Goal: Transaction & Acquisition: Purchase product/service

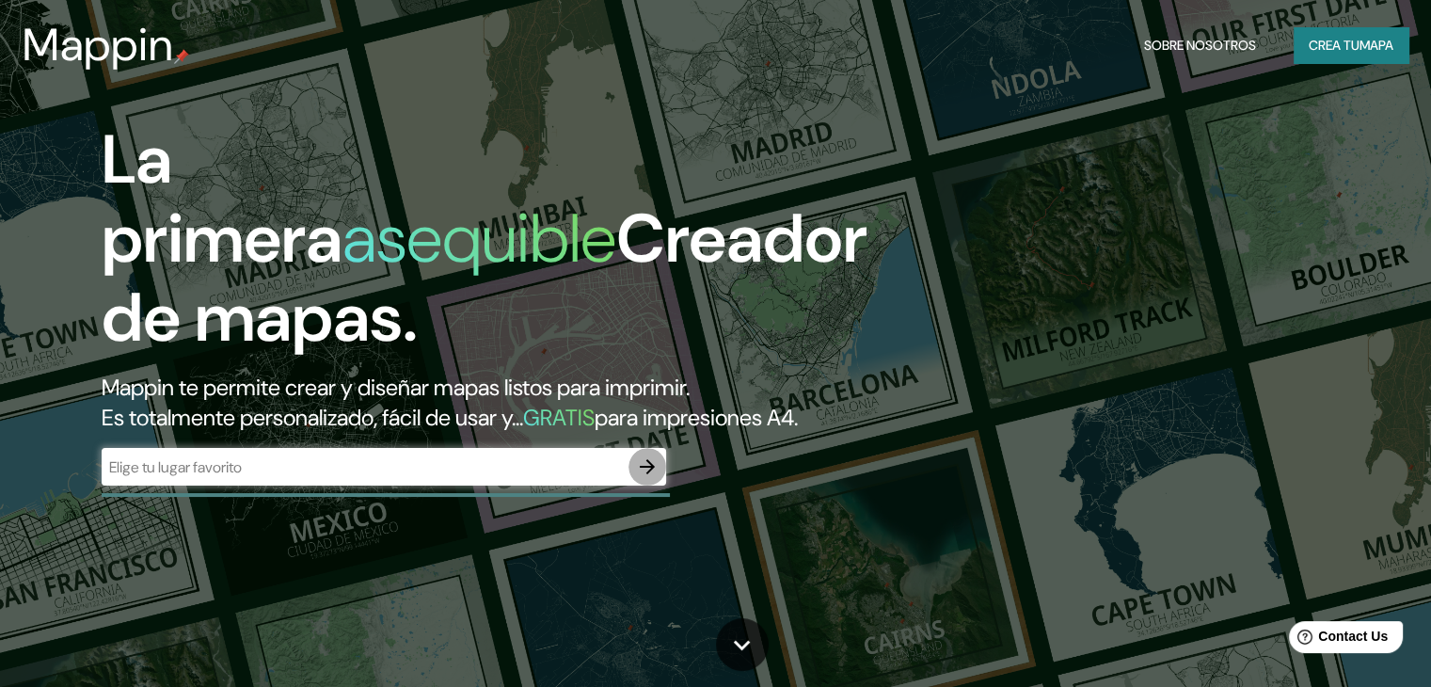
click at [646, 474] on icon "button" at bounding box center [647, 466] width 15 height 15
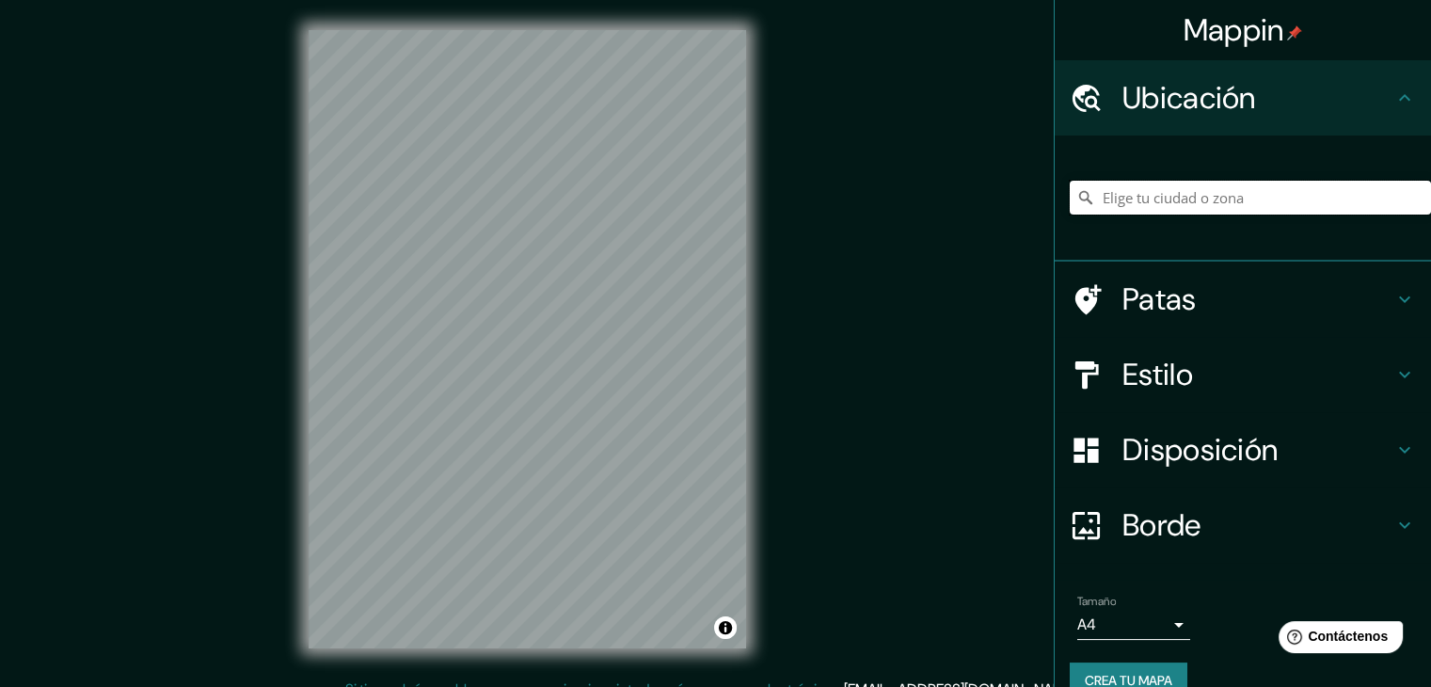
click at [1108, 189] on input "Elige tu ciudad o zona" at bounding box center [1250, 198] width 361 height 34
type input "Ate, [GEOGRAPHIC_DATA], [GEOGRAPHIC_DATA], [GEOGRAPHIC_DATA]"
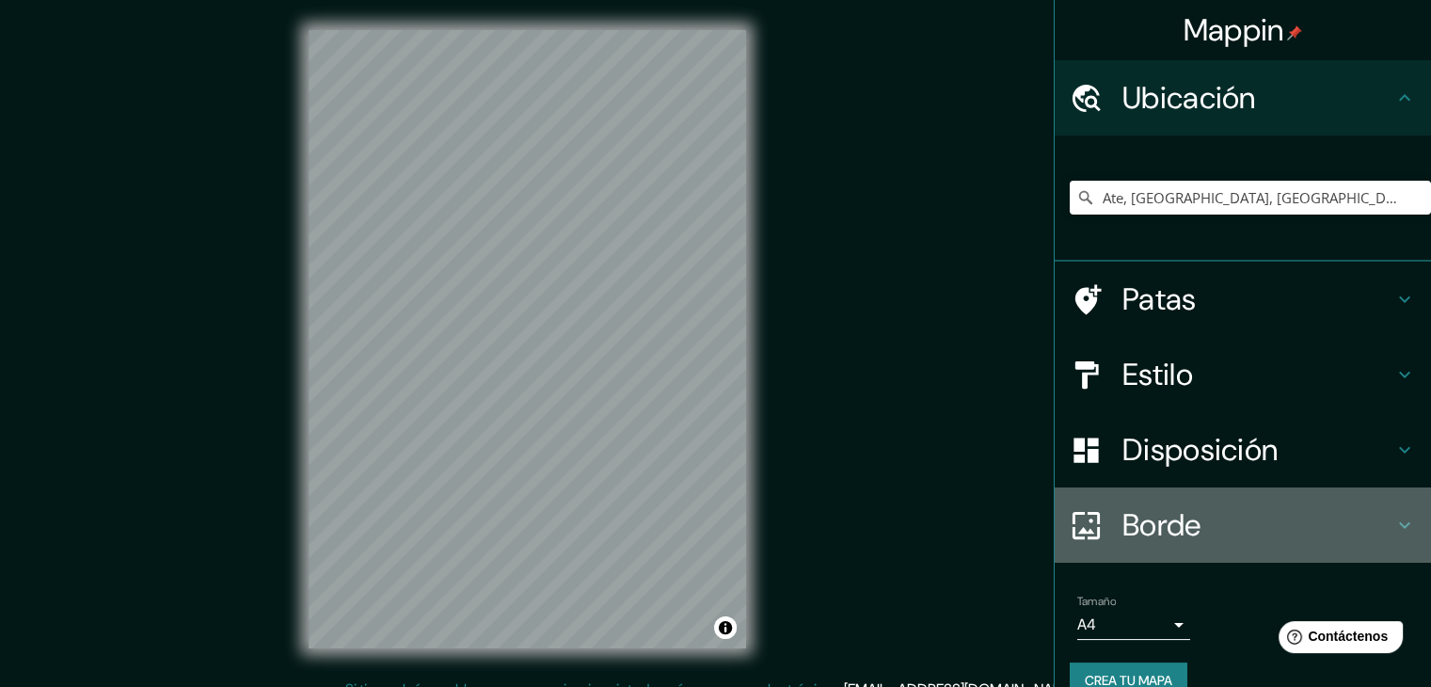
click at [1150, 515] on font "Borde" at bounding box center [1162, 525] width 79 height 40
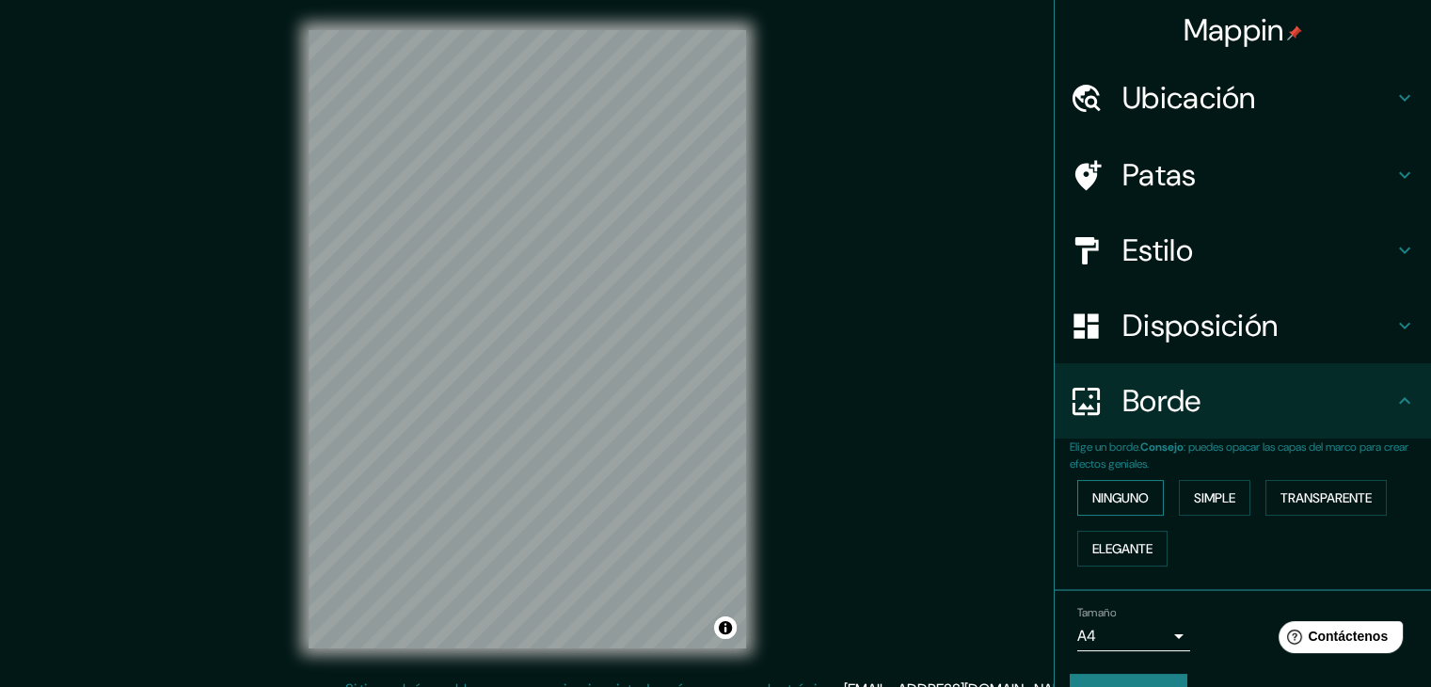
click at [1110, 494] on font "Ninguno" at bounding box center [1120, 497] width 56 height 17
click at [1194, 493] on font "Simple" at bounding box center [1214, 497] width 41 height 17
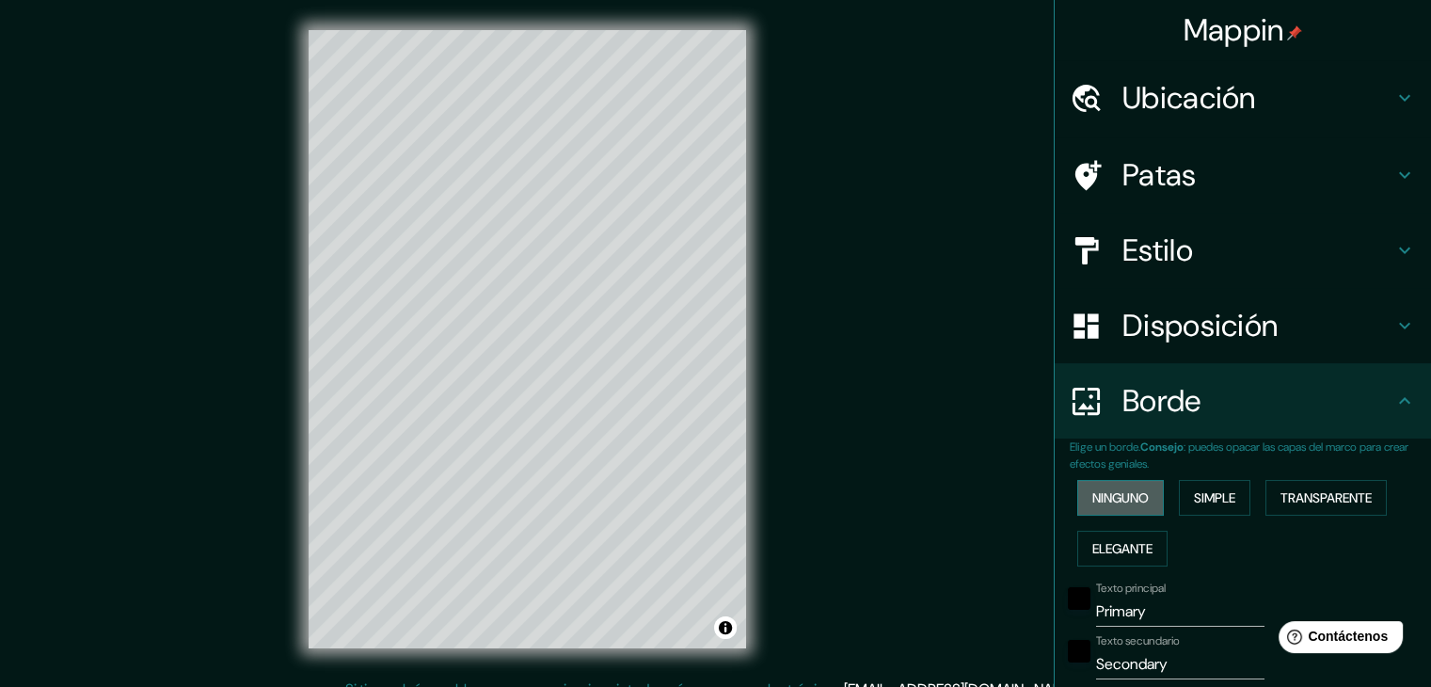
click at [1098, 489] on font "Ninguno" at bounding box center [1120, 497] width 56 height 17
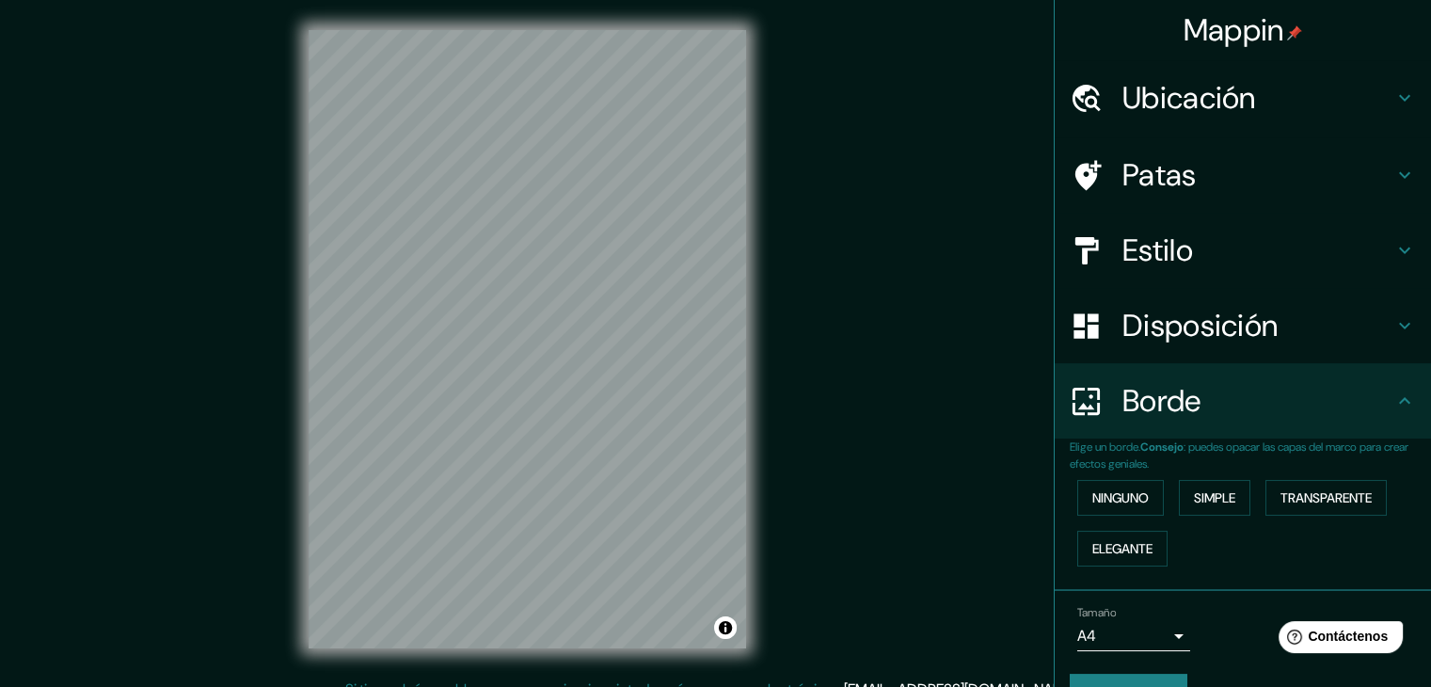
click at [1123, 326] on font "Disposición" at bounding box center [1200, 326] width 155 height 40
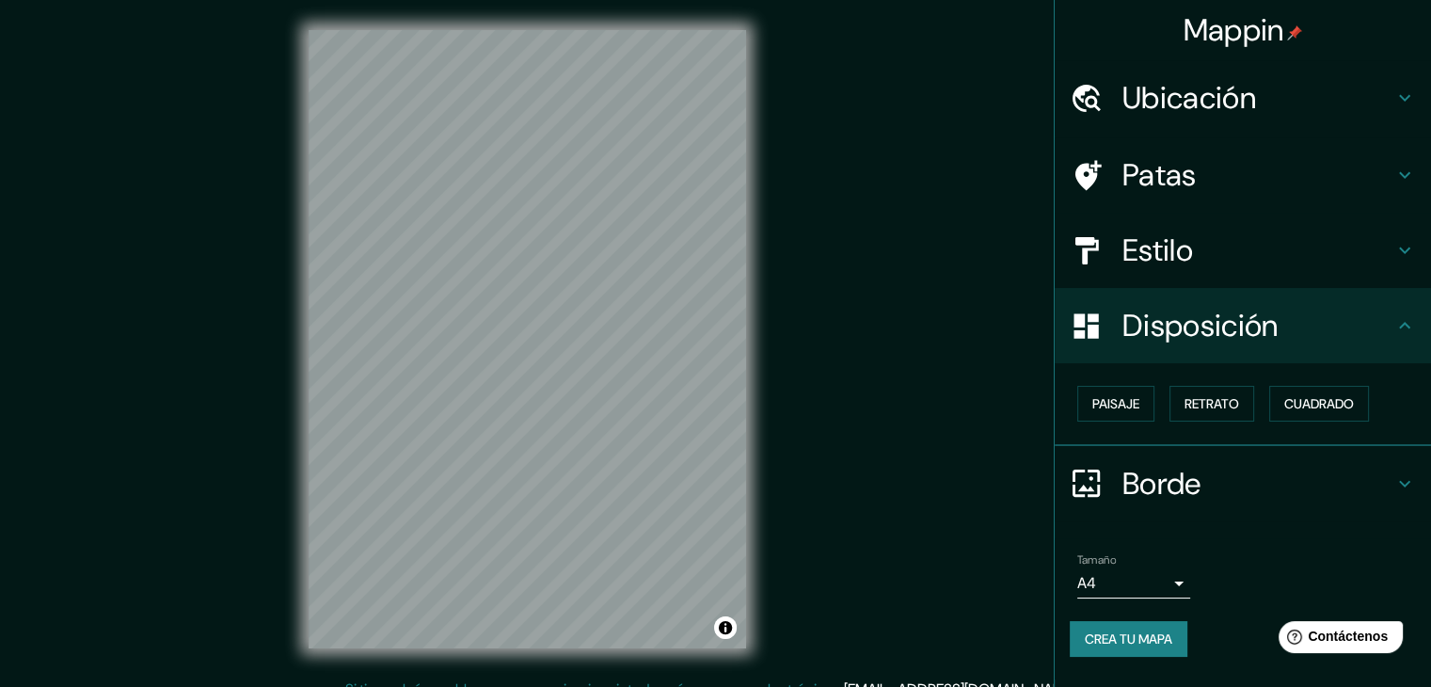
click at [1169, 400] on div "Paisaje Retrato Cuadrado" at bounding box center [1250, 403] width 361 height 51
click at [1203, 401] on font "Retrato" at bounding box center [1212, 403] width 55 height 17
click at [1205, 401] on font "Retrato" at bounding box center [1212, 403] width 55 height 17
click at [1125, 395] on font "Paisaje" at bounding box center [1115, 403] width 47 height 17
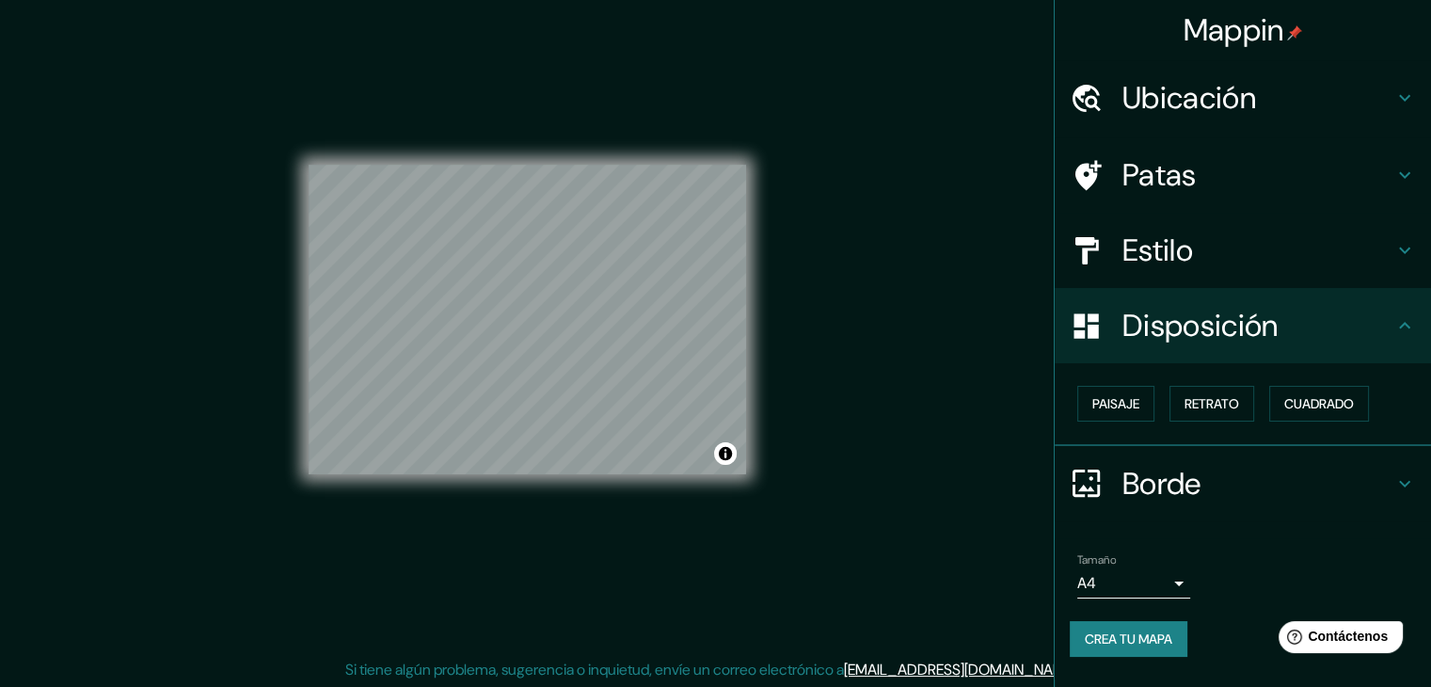
scroll to position [22, 0]
click at [1137, 630] on font "Crea tu mapa" at bounding box center [1129, 638] width 88 height 17
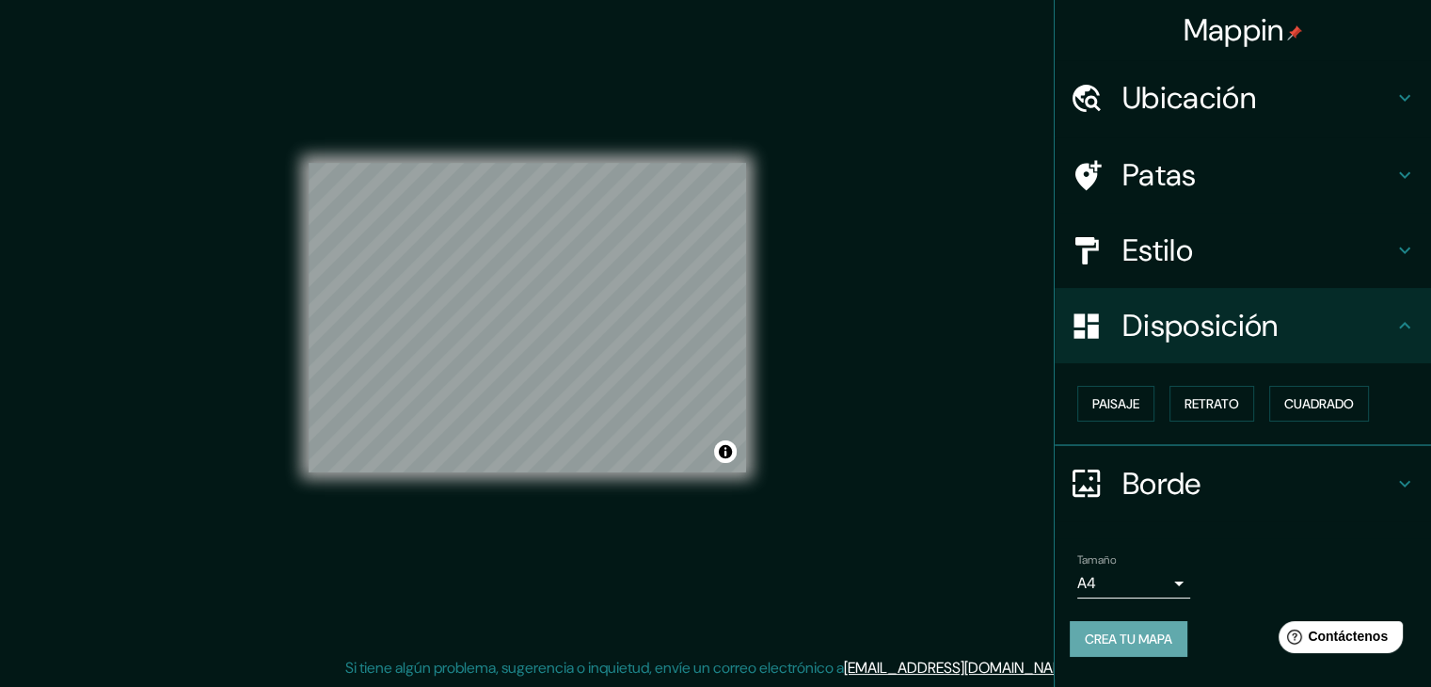
click at [1142, 645] on font "Crea tu mapa" at bounding box center [1129, 639] width 88 height 24
click at [1107, 639] on font "Crea tu mapa" at bounding box center [1129, 638] width 88 height 17
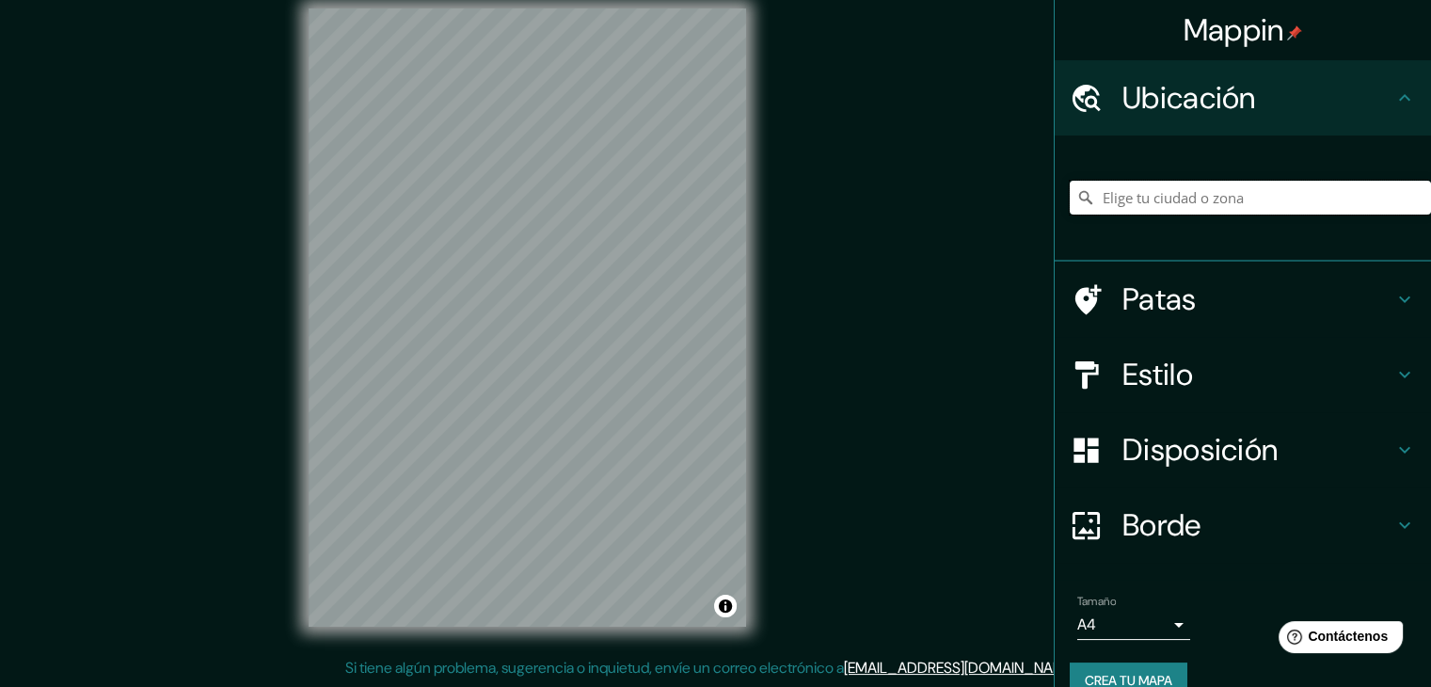
click at [1143, 198] on input "Elige tu ciudad o zona" at bounding box center [1250, 198] width 361 height 34
click at [1280, 203] on input "Te Puru, [GEOGRAPHIC_DATA], [GEOGRAPHIC_DATA], [GEOGRAPHIC_DATA]" at bounding box center [1250, 198] width 361 height 34
click at [1369, 199] on input "Te Puru, [GEOGRAPHIC_DATA], [GEOGRAPHIC_DATA], [GEOGRAPHIC_DATA]" at bounding box center [1250, 198] width 361 height 34
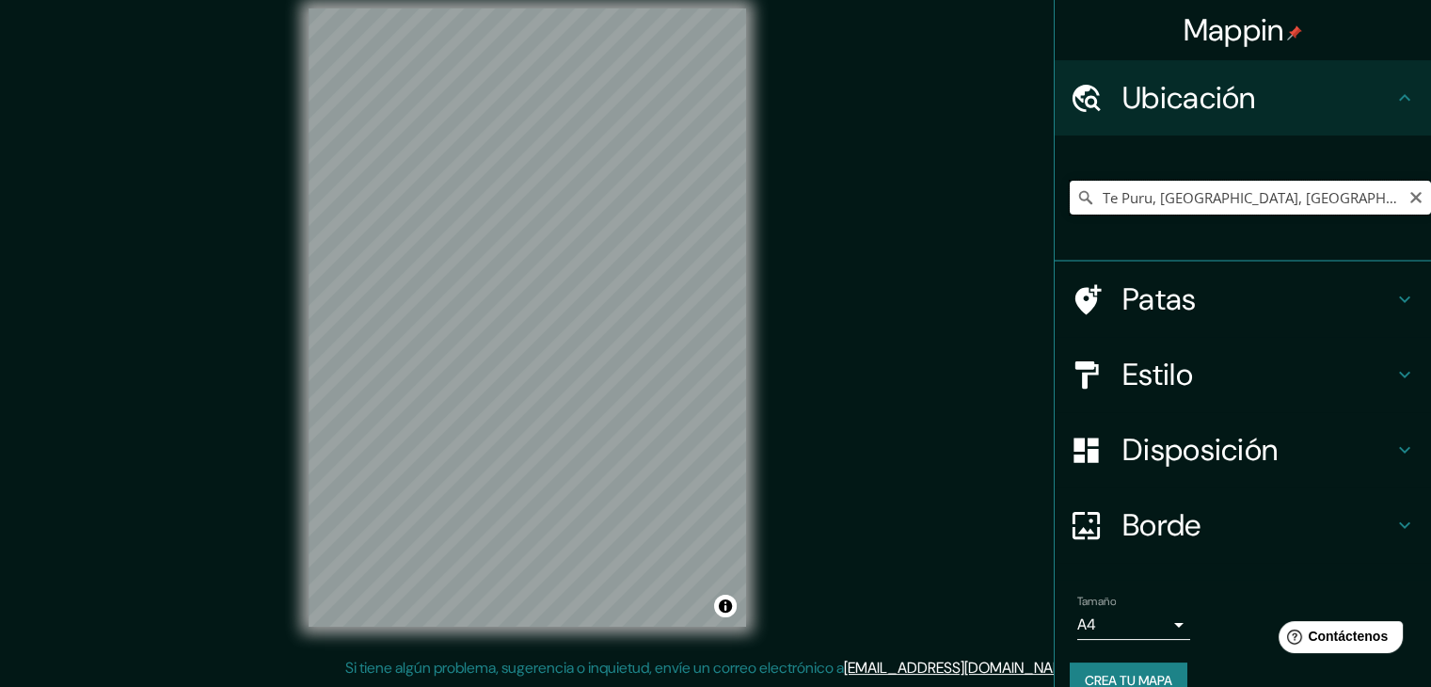
click at [1369, 199] on input "Te Puru, [GEOGRAPHIC_DATA], [GEOGRAPHIC_DATA], [GEOGRAPHIC_DATA]" at bounding box center [1250, 198] width 361 height 34
type input "Ate, [GEOGRAPHIC_DATA], [GEOGRAPHIC_DATA], [GEOGRAPHIC_DATA]"
